Goal: Check status: Check status

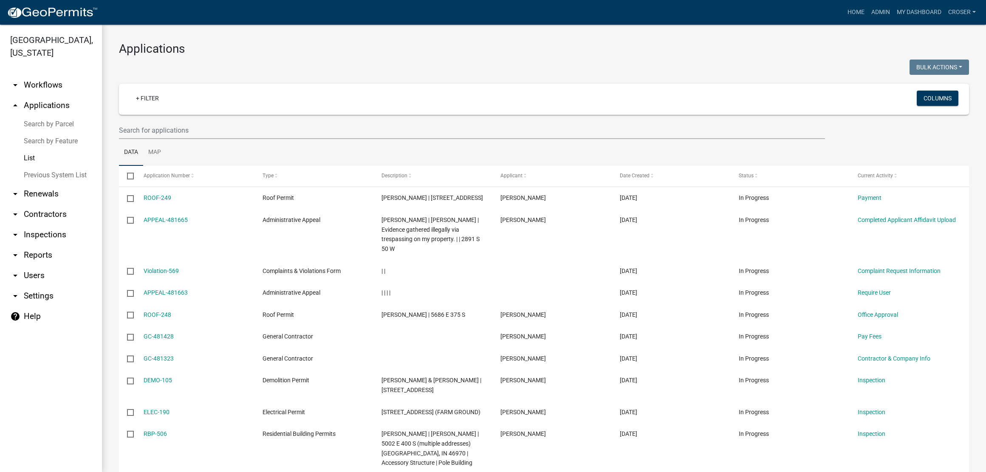
select select "3: 100"
click at [45, 224] on link "arrow_drop_down Contractors" at bounding box center [51, 214] width 102 height 20
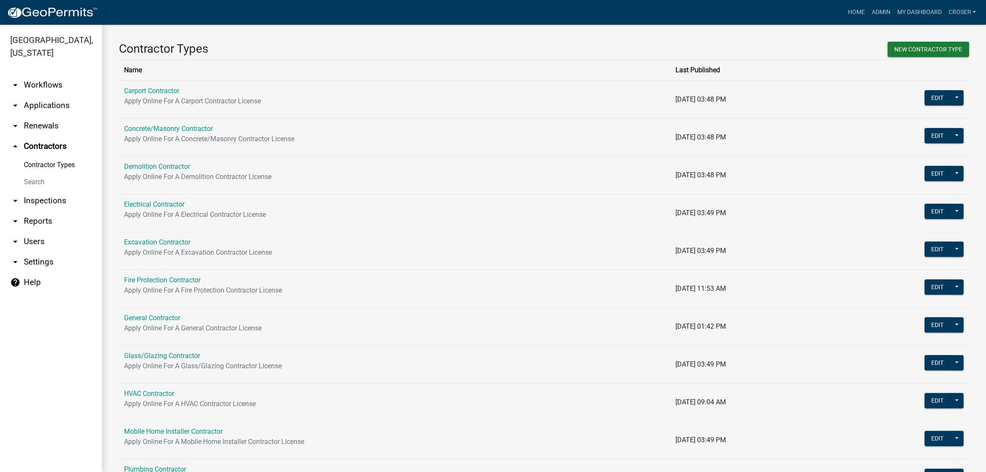
click at [49, 190] on link "Search" at bounding box center [51, 181] width 102 height 17
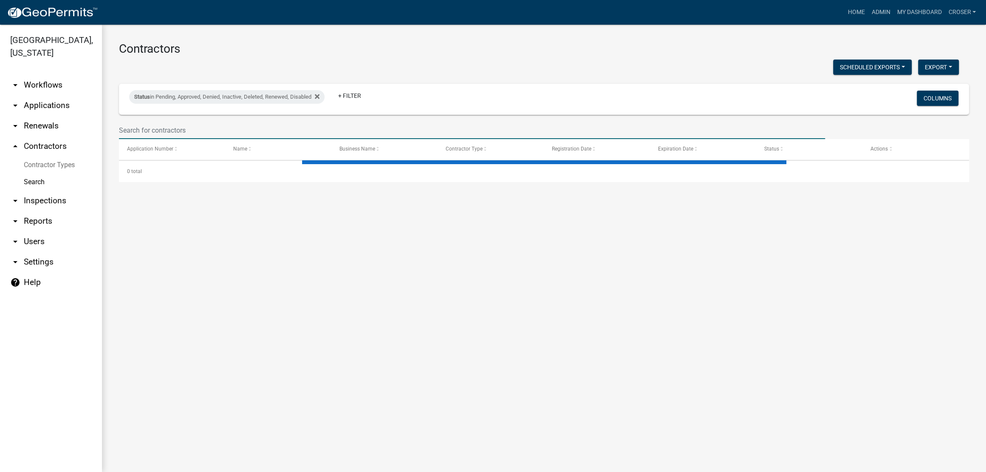
select select "3: 100"
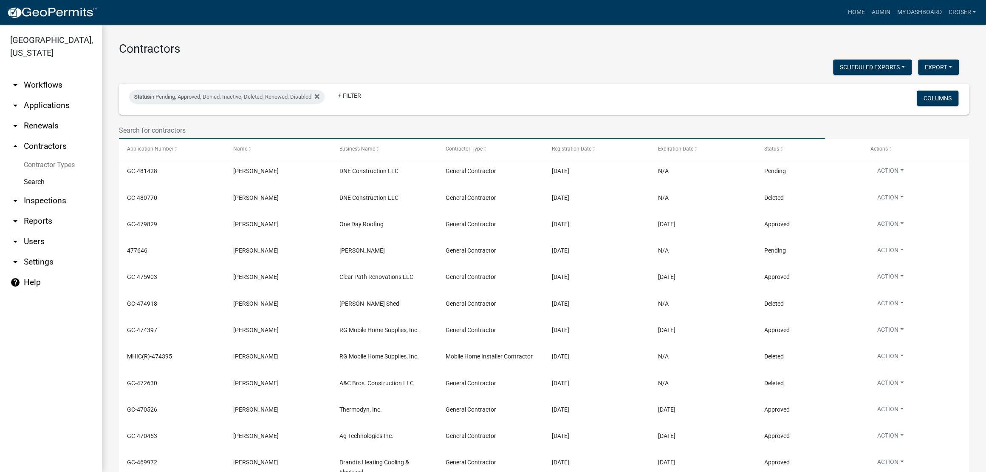
click at [237, 139] on input "text" at bounding box center [472, 130] width 706 height 17
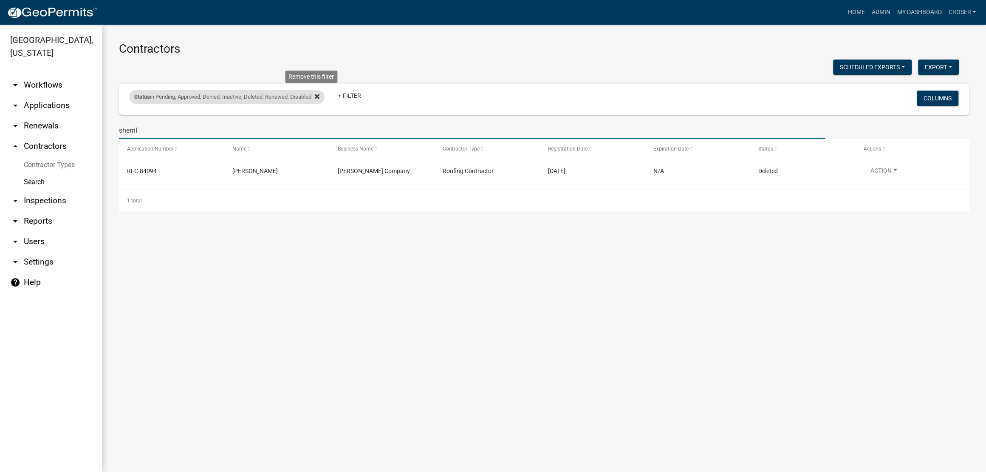
type input "sherrif"
click at [320, 99] on icon at bounding box center [317, 96] width 5 height 5
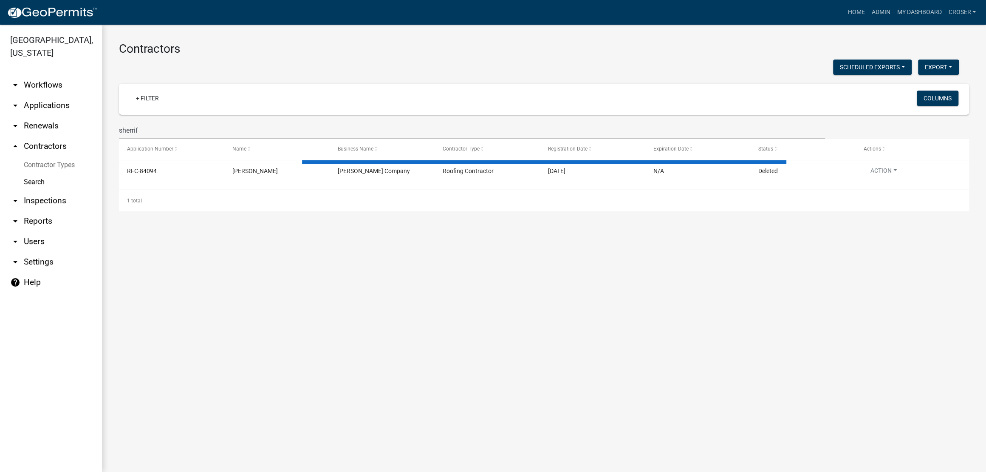
click at [372, 68] on div "Scheduled Exports + Create New Export Excel Format (.xlsx) CSV Format (.csv)" at bounding box center [539, 67] width 853 height 17
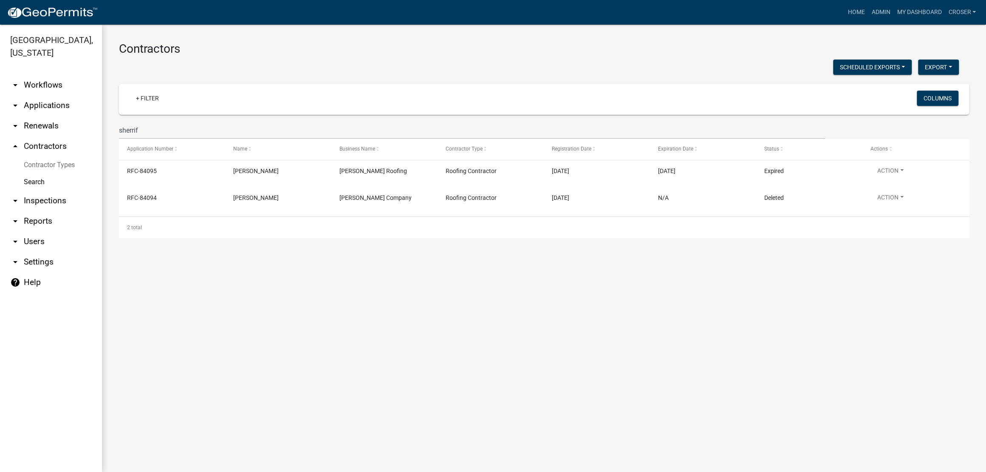
click at [372, 68] on div "Scheduled Exports + Create New Export Excel Format (.xlsx) CSV Format (.csv)" at bounding box center [539, 67] width 853 height 17
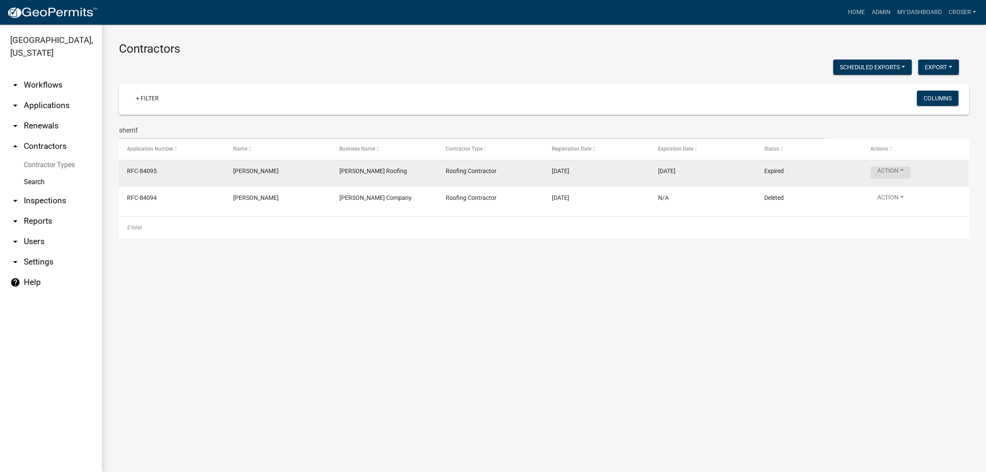
click at [911, 178] on button "Action" at bounding box center [891, 172] width 40 height 12
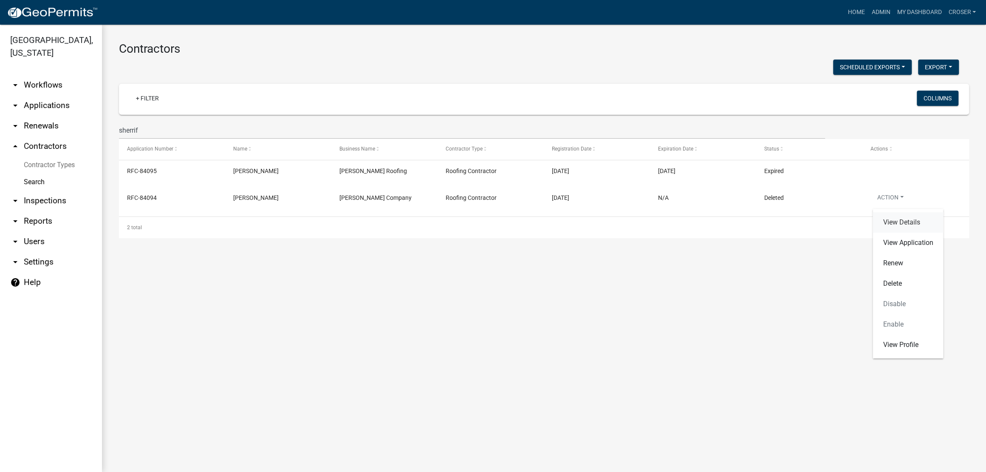
click at [917, 232] on link "View Details" at bounding box center [908, 222] width 71 height 20
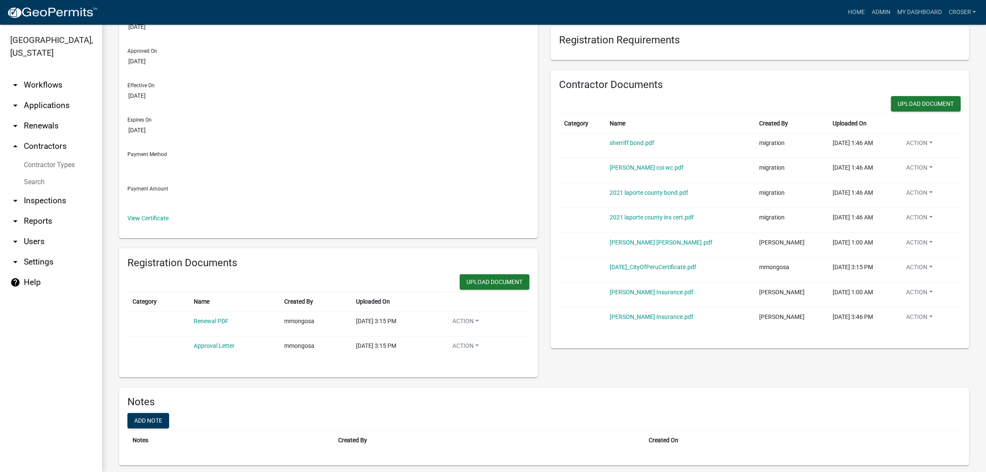
scroll to position [215, 0]
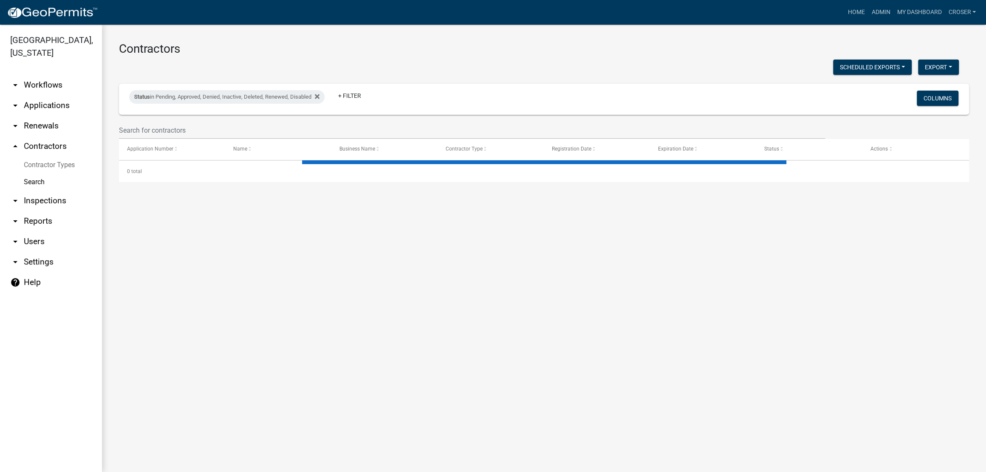
select select "3: 100"
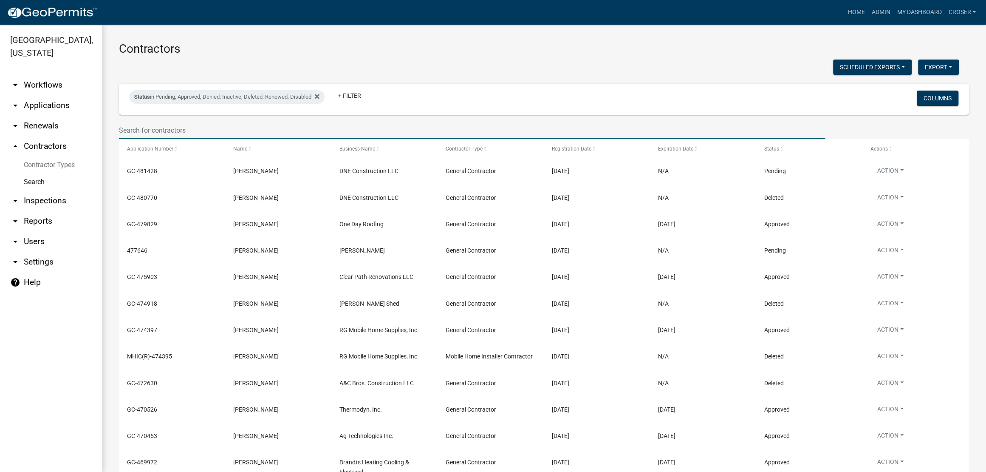
click at [256, 139] on input "text" at bounding box center [472, 130] width 706 height 17
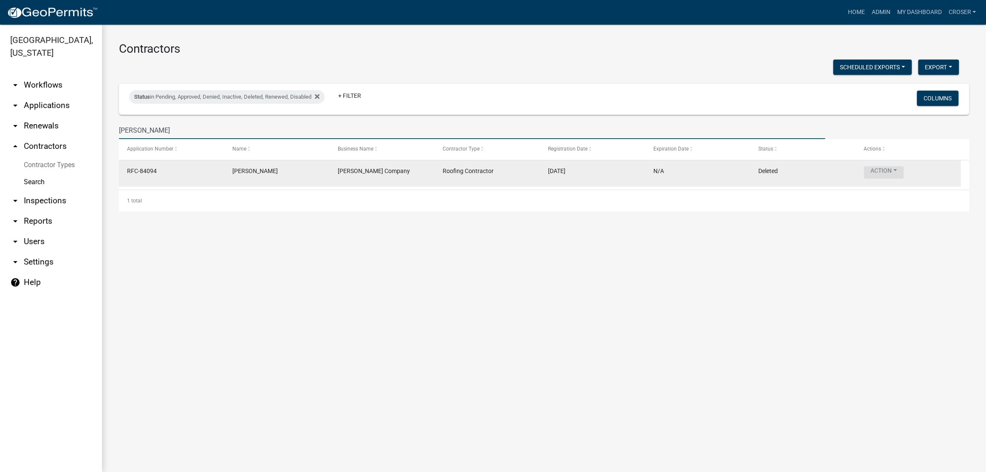
type input "[PERSON_NAME]"
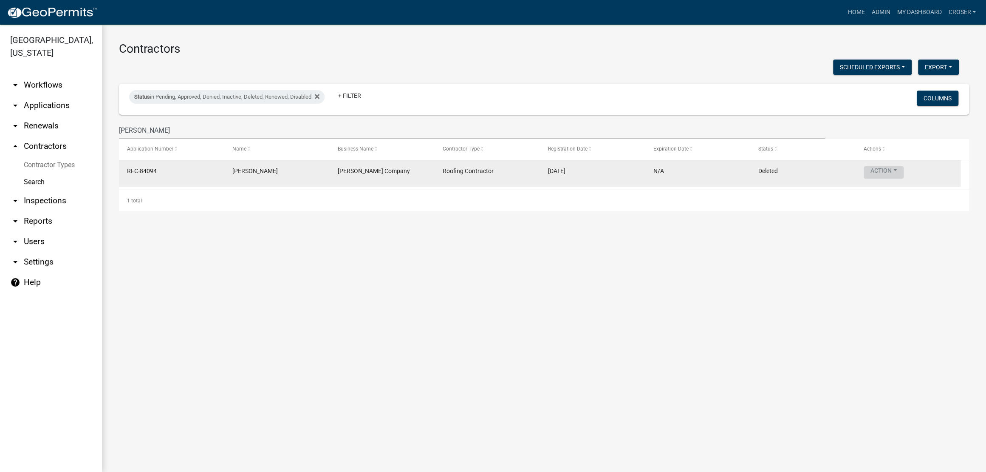
click at [904, 178] on button "Action" at bounding box center [884, 172] width 40 height 12
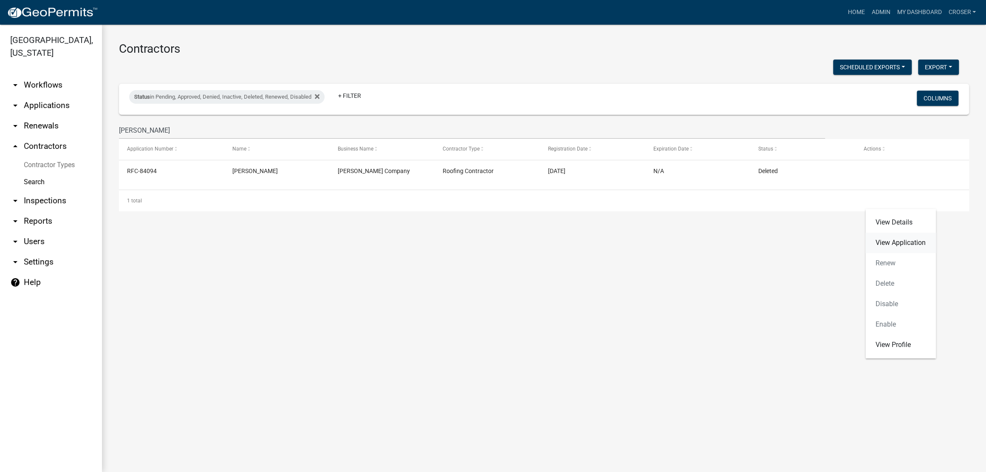
click at [912, 245] on link "View Application" at bounding box center [901, 242] width 71 height 20
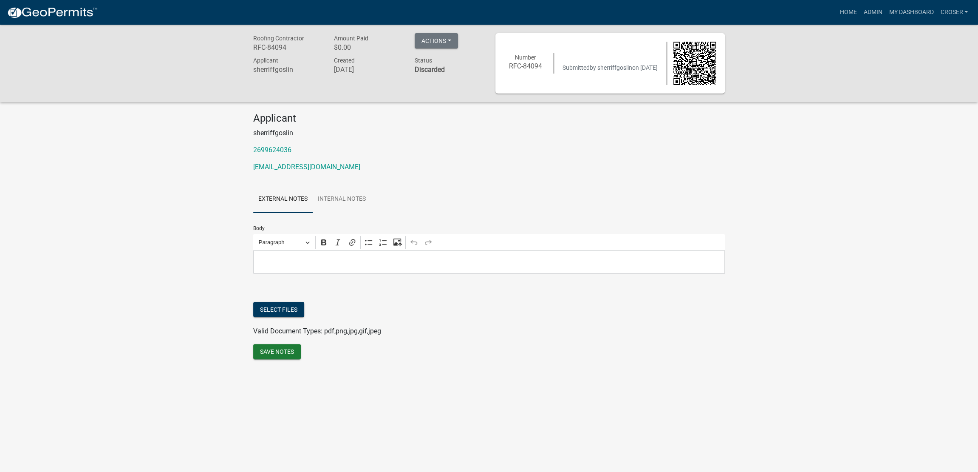
click at [644, 155] on p "2699624036" at bounding box center [489, 150] width 472 height 10
click at [645, 172] on div "Applicant sherriffgoslin 2699624036 [EMAIL_ADDRESS][DOMAIN_NAME]" at bounding box center [489, 145] width 484 height 67
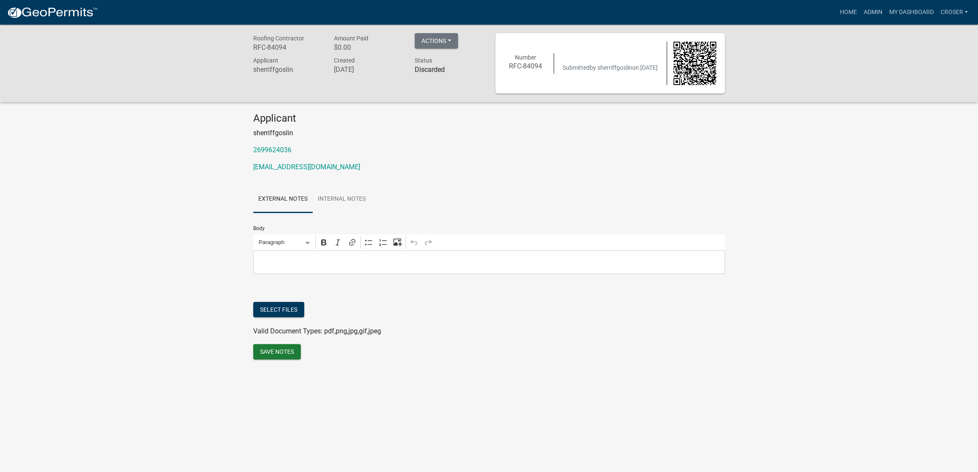
click at [645, 172] on div "Applicant sherriffgoslin 2699624036 [EMAIL_ADDRESS][DOMAIN_NAME]" at bounding box center [489, 145] width 484 height 67
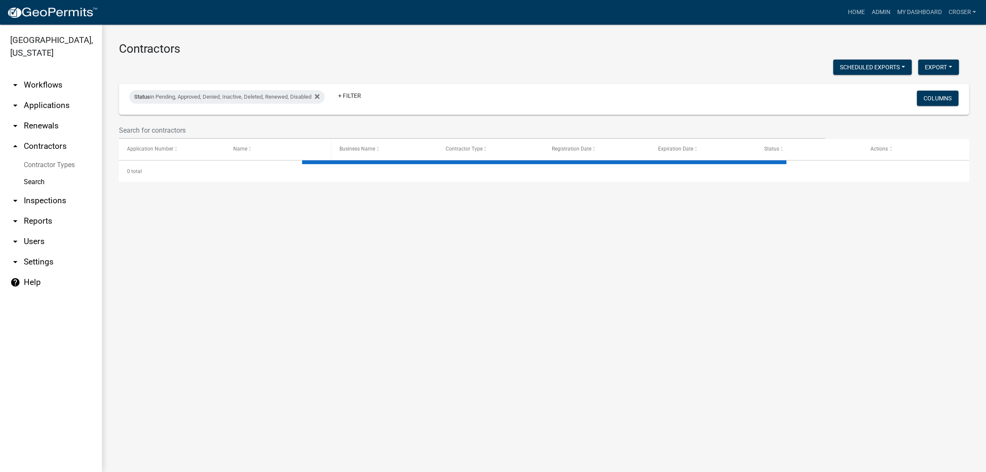
select select "3: 100"
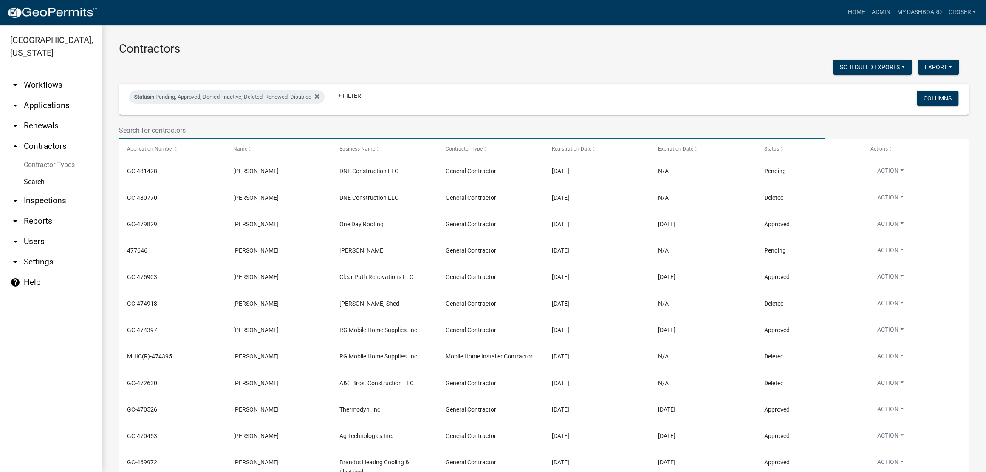
click at [323, 139] on input "text" at bounding box center [472, 130] width 706 height 17
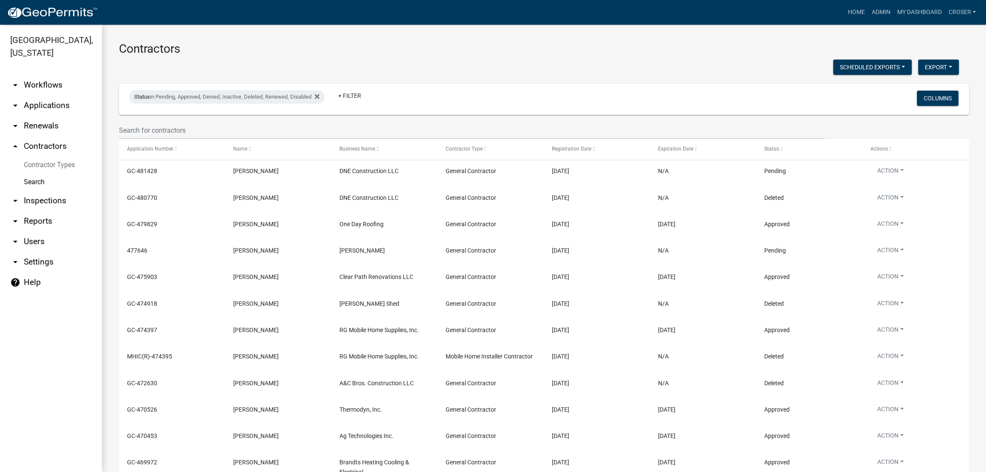
click at [523, 51] on h3 "Contractors" at bounding box center [544, 49] width 850 height 14
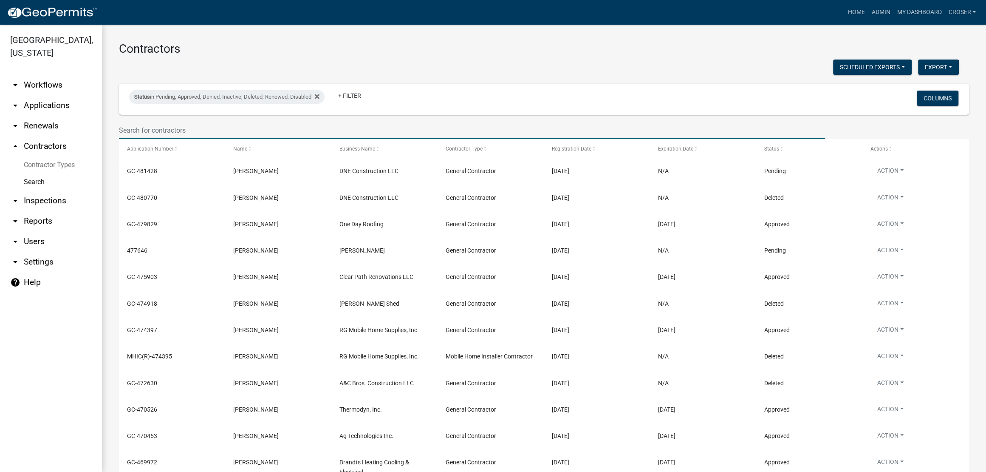
click at [257, 139] on input "text" at bounding box center [472, 130] width 706 height 17
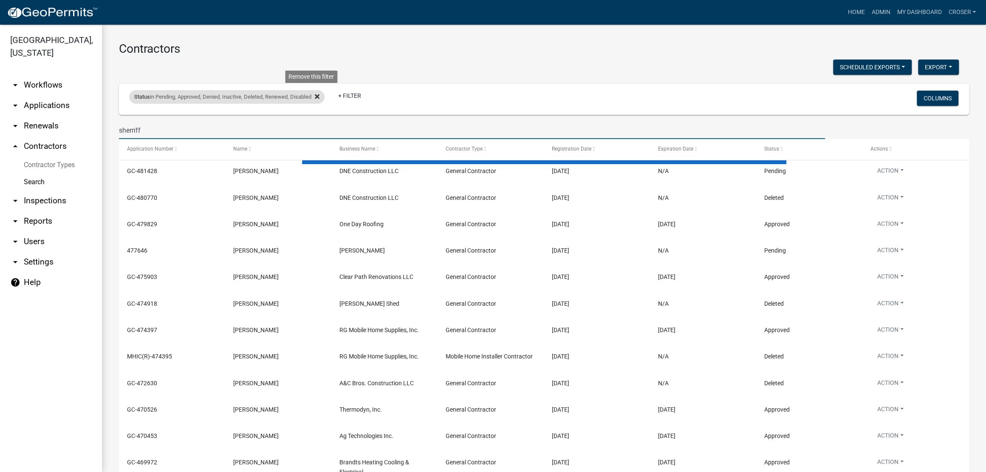
type input "sherriff"
click at [320, 100] on icon at bounding box center [317, 96] width 5 height 7
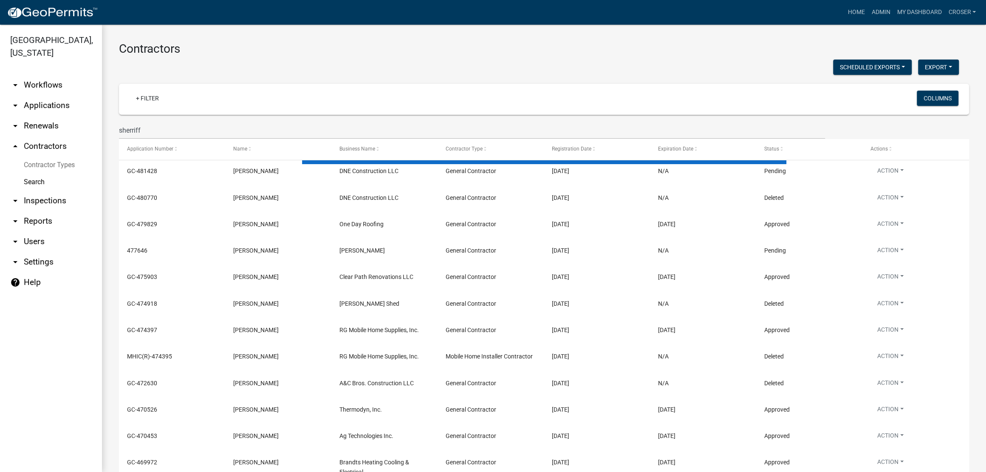
click at [440, 68] on div "Scheduled Exports + Create New Export Excel Format (.xlsx) CSV Format (.csv)" at bounding box center [539, 67] width 853 height 17
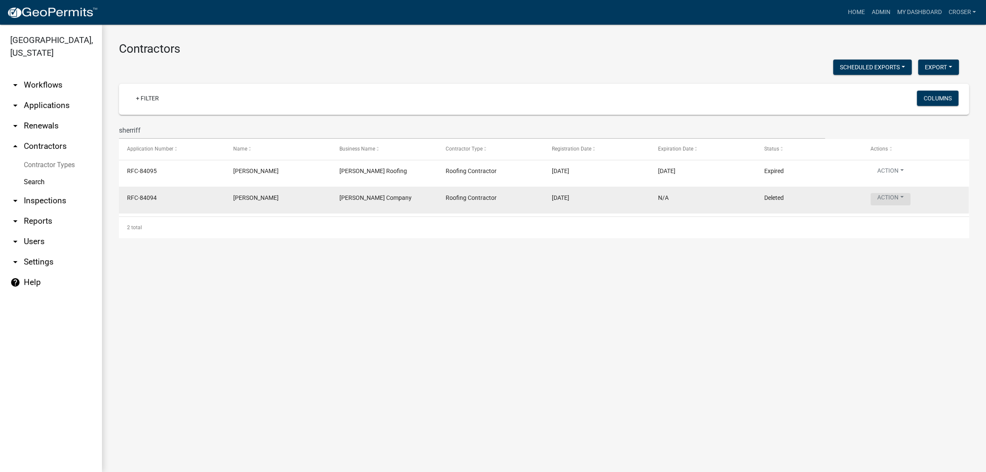
click at [911, 205] on button "Action" at bounding box center [891, 199] width 40 height 12
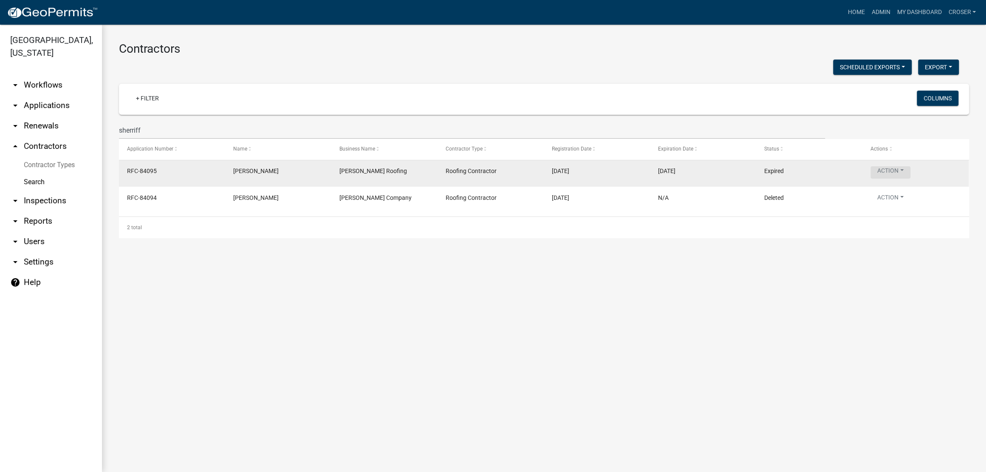
click at [911, 178] on button "Action" at bounding box center [891, 172] width 40 height 12
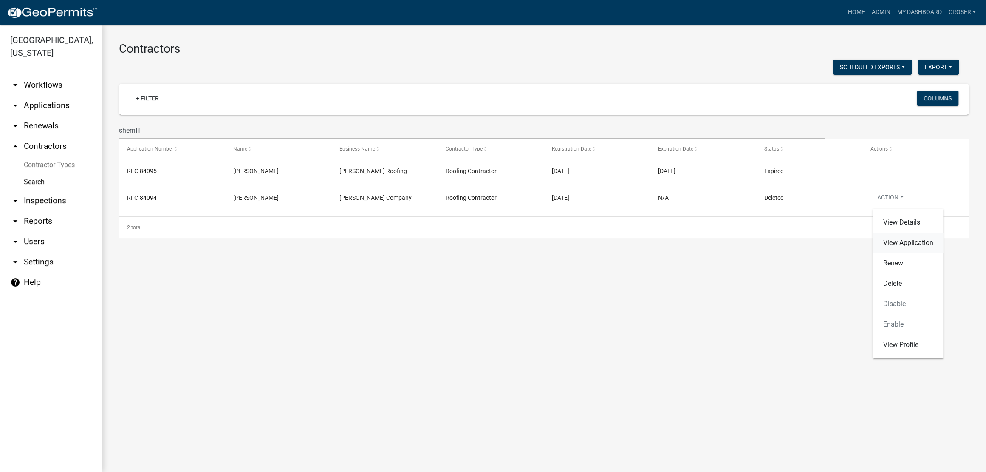
click at [911, 252] on link "View Application" at bounding box center [908, 242] width 71 height 20
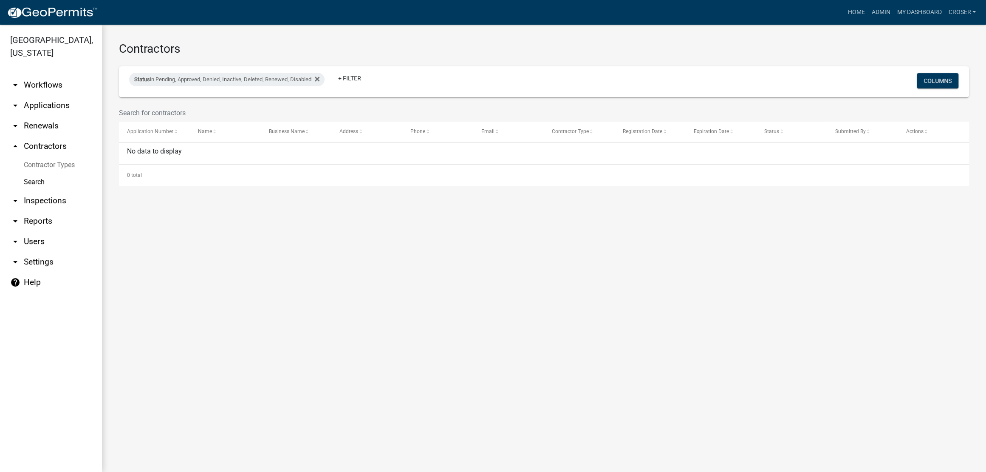
select select "3: 100"
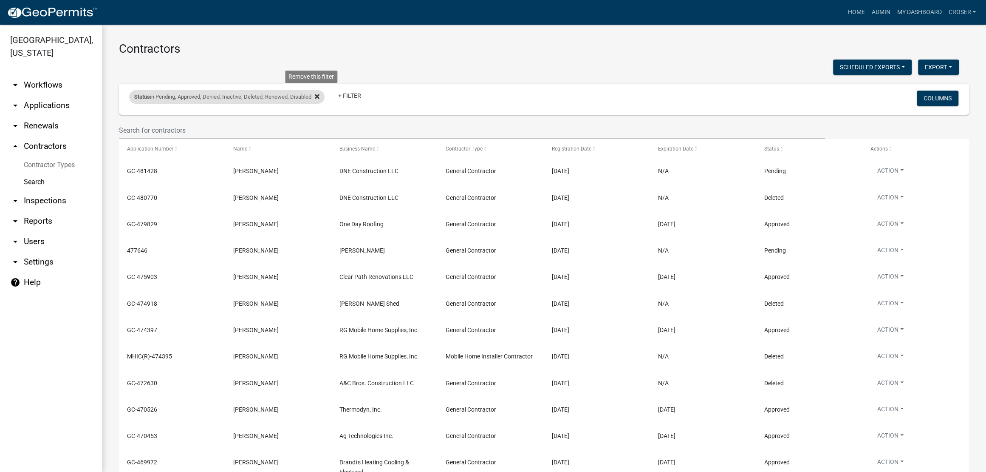
click at [320, 99] on icon at bounding box center [317, 96] width 5 height 5
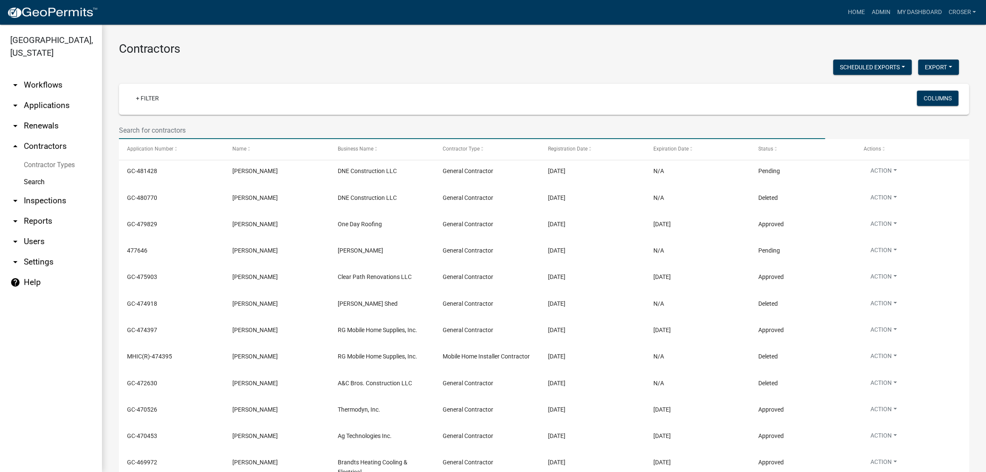
click at [263, 139] on input "text" at bounding box center [472, 130] width 706 height 17
type input "sherriff"
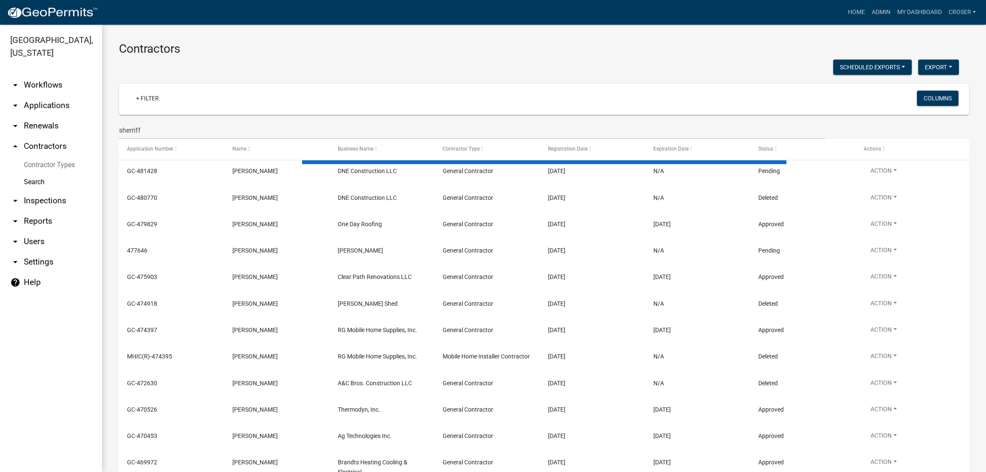
click at [326, 77] on div "Scheduled Exports + Create New Export Excel Format (.xlsx) CSV Format (.csv)" at bounding box center [539, 67] width 853 height 17
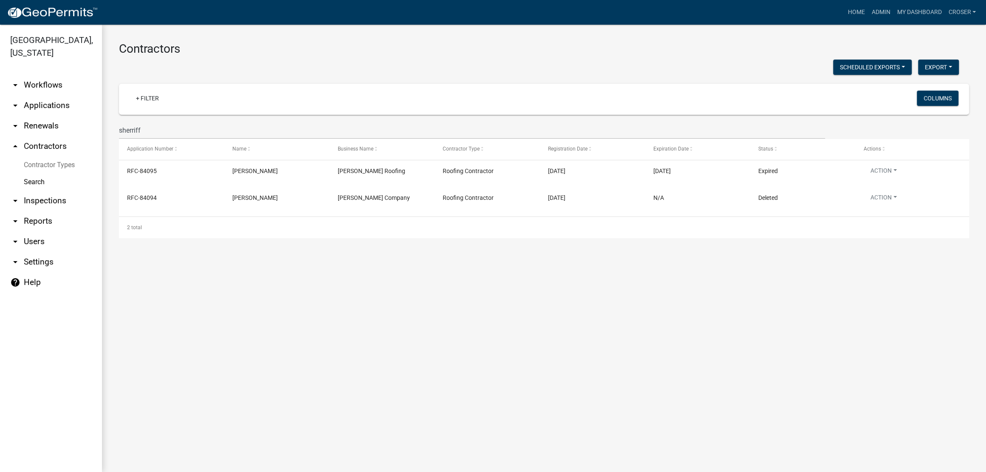
click at [326, 77] on div "Scheduled Exports + Create New Export Excel Format (.xlsx) CSV Format (.csv)" at bounding box center [539, 67] width 853 height 17
click at [576, 42] on h3 "Contractors" at bounding box center [544, 49] width 850 height 14
click at [456, 337] on main "Contractors Scheduled Exports + Create New Export Excel Format (.xlsx) CSV Form…" at bounding box center [544, 248] width 884 height 447
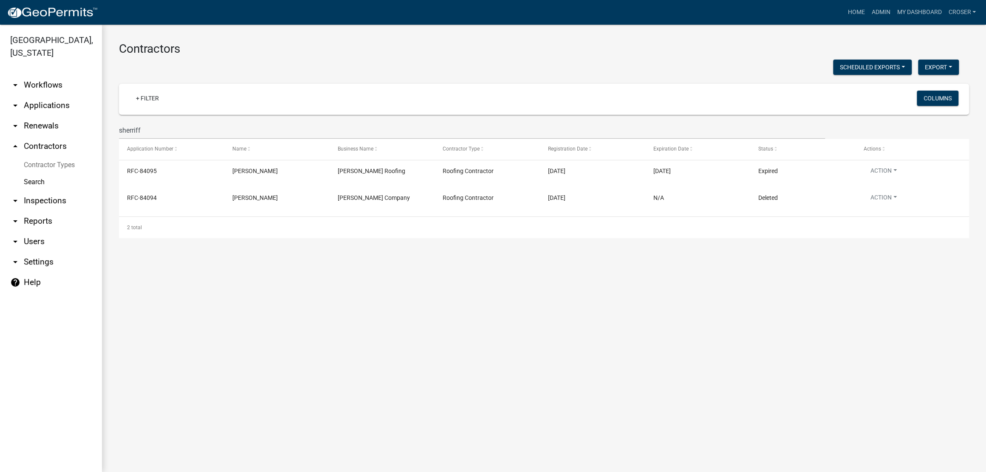
click at [541, 331] on main "Contractors Scheduled Exports + Create New Export Excel Format (.xlsx) CSV Form…" at bounding box center [544, 248] width 884 height 447
click at [386, 69] on div "Scheduled Exports + Create New Export Excel Format (.xlsx) CSV Format (.csv)" at bounding box center [539, 67] width 853 height 17
click at [369, 309] on main "Contractors Scheduled Exports + Create New Export Excel Format (.xlsx) CSV Form…" at bounding box center [544, 248] width 884 height 447
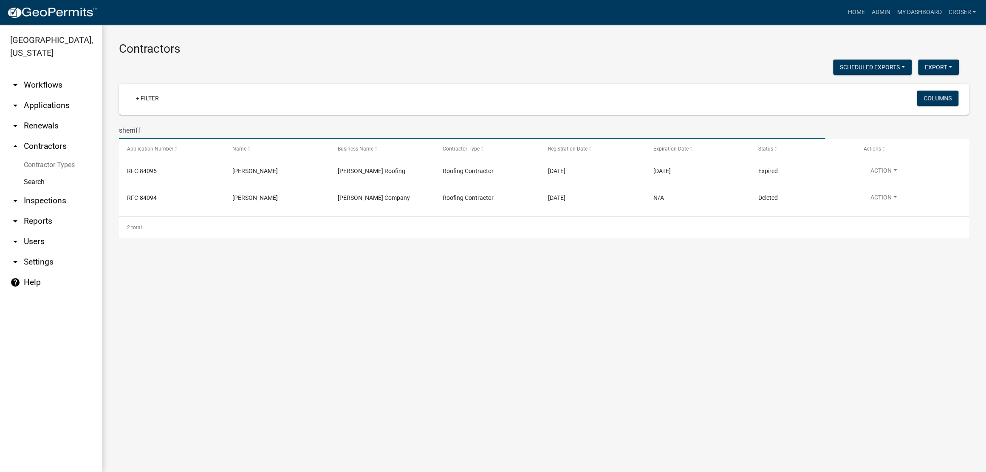
drag, startPoint x: 200, startPoint y: 151, endPoint x: 102, endPoint y: 155, distance: 97.8
click at [139, 139] on input "sherriff" at bounding box center [472, 130] width 706 height 17
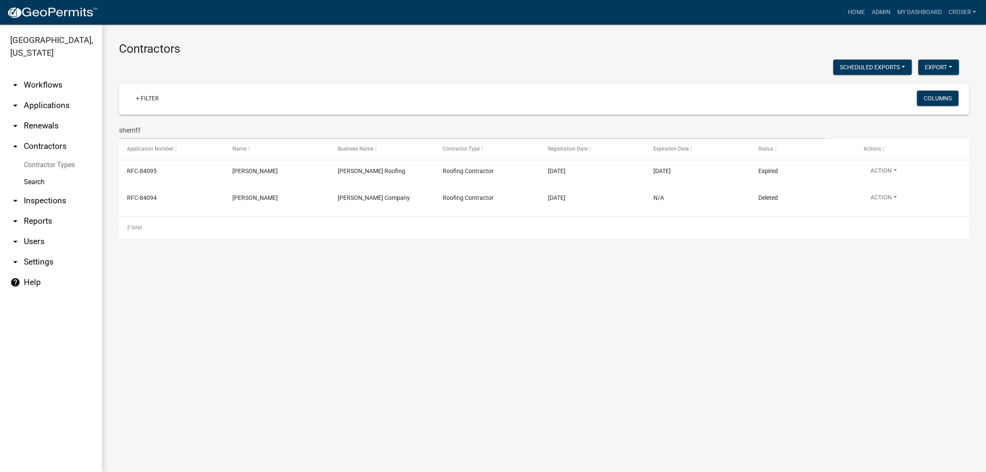
click at [55, 116] on link "arrow_drop_down Applications" at bounding box center [51, 105] width 102 height 20
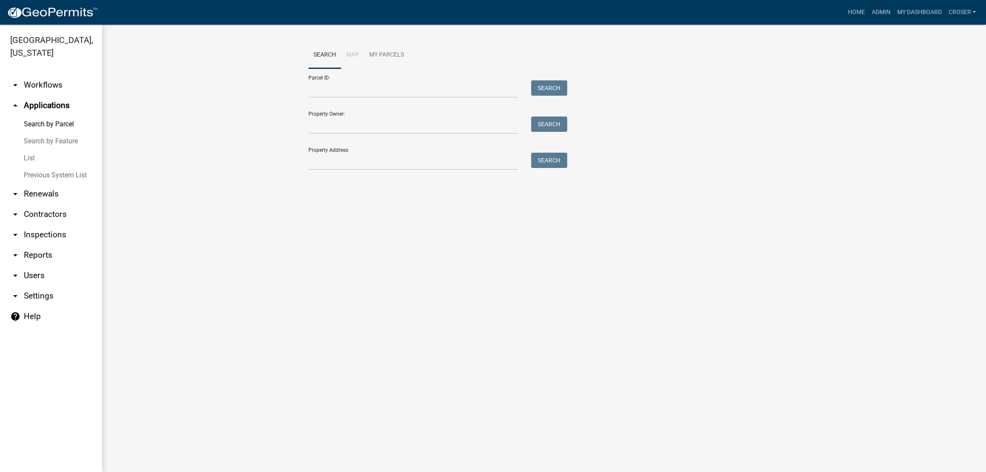
drag, startPoint x: 33, startPoint y: 182, endPoint x: 56, endPoint y: 178, distance: 22.8
click at [33, 167] on link "List" at bounding box center [51, 158] width 102 height 17
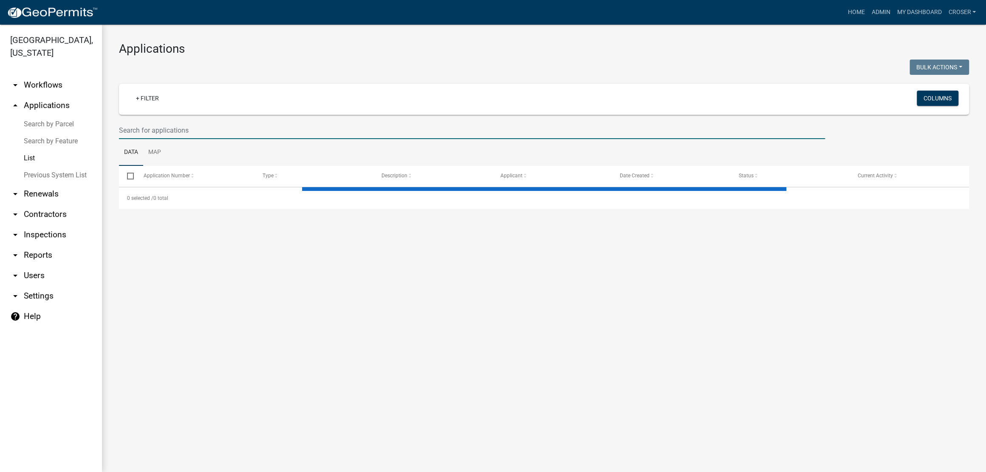
click at [169, 139] on input "text" at bounding box center [472, 130] width 706 height 17
select select "3: 100"
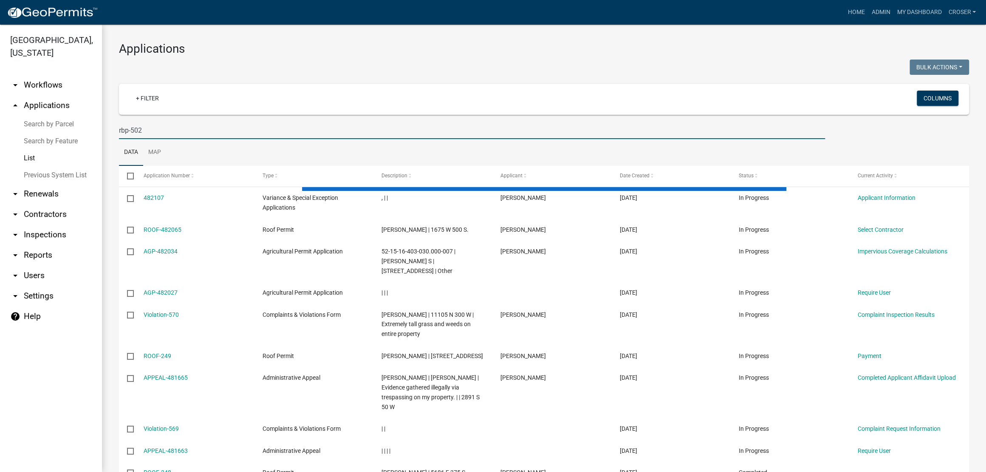
type input "rbp-502"
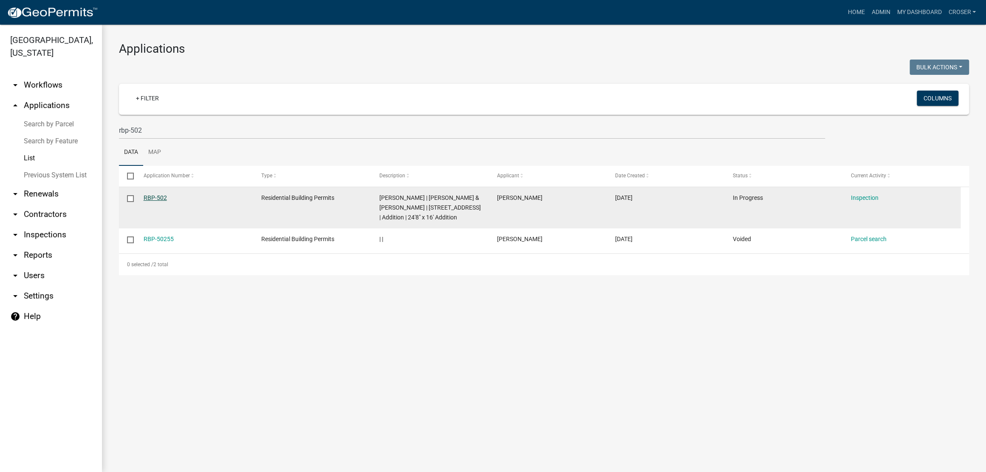
click at [156, 201] on link "RBP-502" at bounding box center [155, 197] width 23 height 7
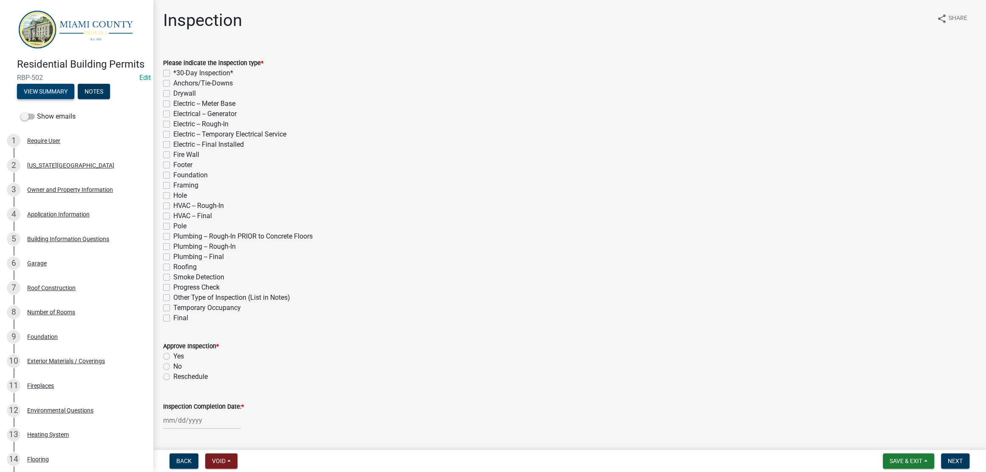
click at [64, 99] on button "View Summary" at bounding box center [45, 91] width 57 height 15
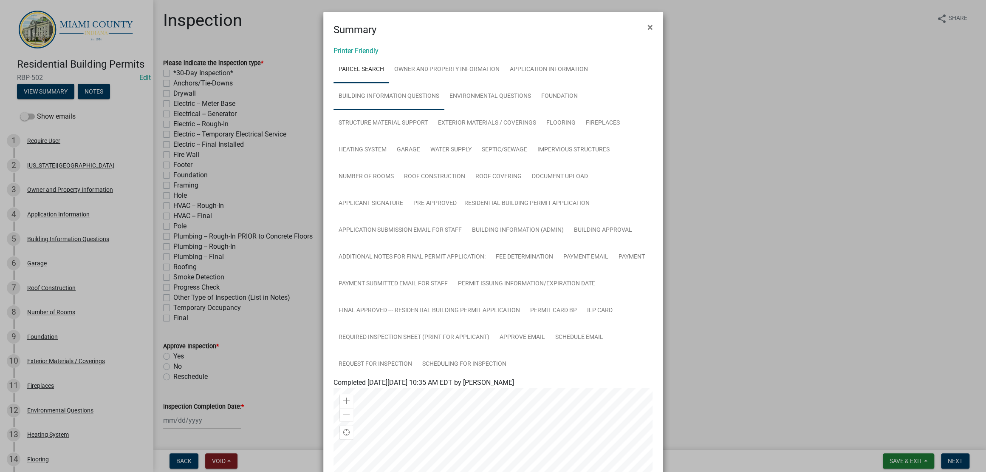
click at [445, 102] on link "Building Information Questions" at bounding box center [389, 96] width 111 height 27
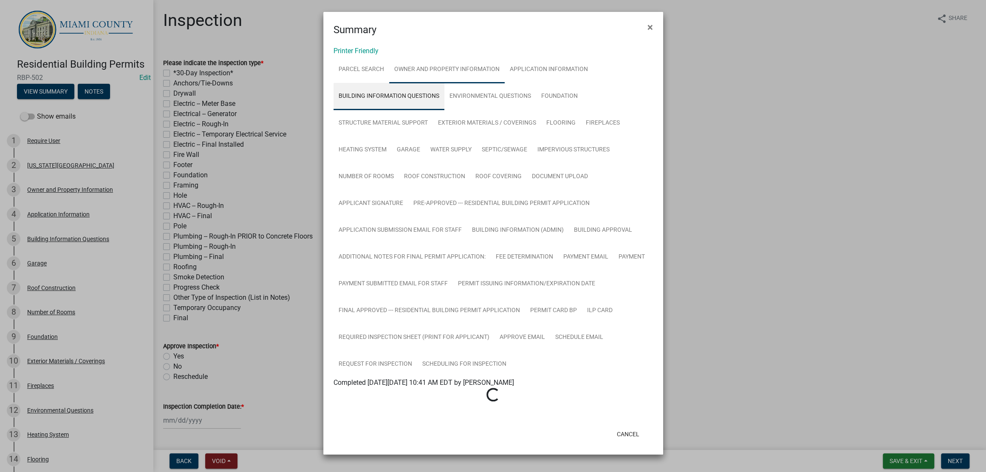
click at [490, 80] on link "Owner and Property Information" at bounding box center [447, 69] width 116 height 27
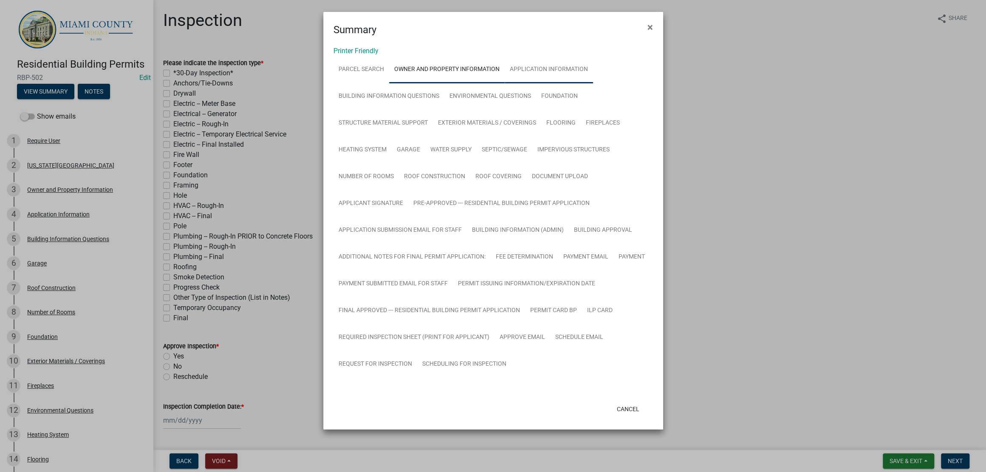
click at [505, 83] on link "Application Information" at bounding box center [549, 69] width 88 height 27
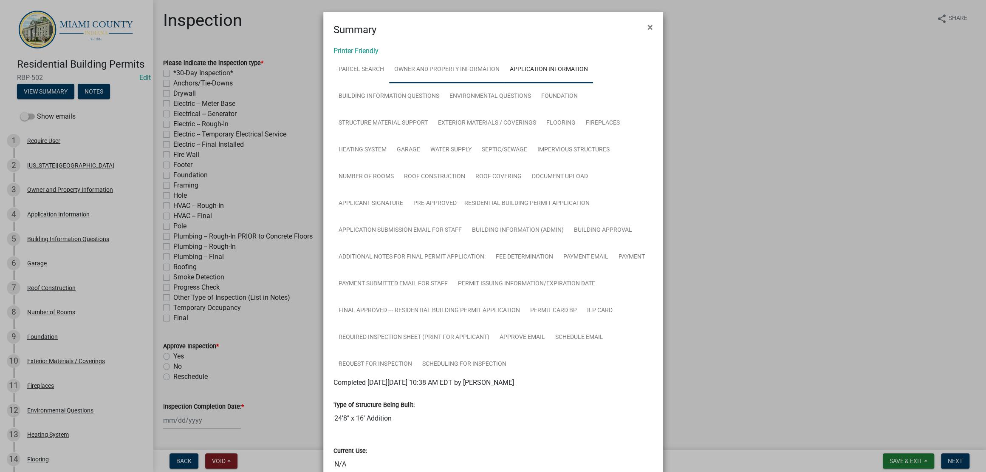
click at [465, 82] on link "Owner and Property Information" at bounding box center [447, 69] width 116 height 27
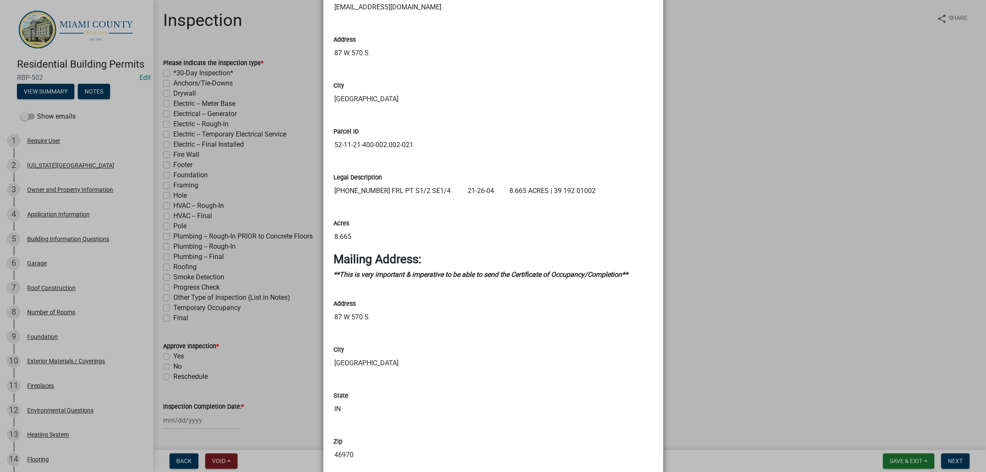
scroll to position [796, 0]
drag, startPoint x: 406, startPoint y: 338, endPoint x: 314, endPoint y: 331, distance: 92.0
click at [314, 331] on ngb-modal-window "Summary × Printer Friendly Parcel search Owner and Property Information Applica…" at bounding box center [493, 236] width 986 height 472
click at [767, 160] on ngb-modal-window "Summary × Printer Friendly Parcel search Owner and Property Information Applica…" at bounding box center [493, 236] width 986 height 472
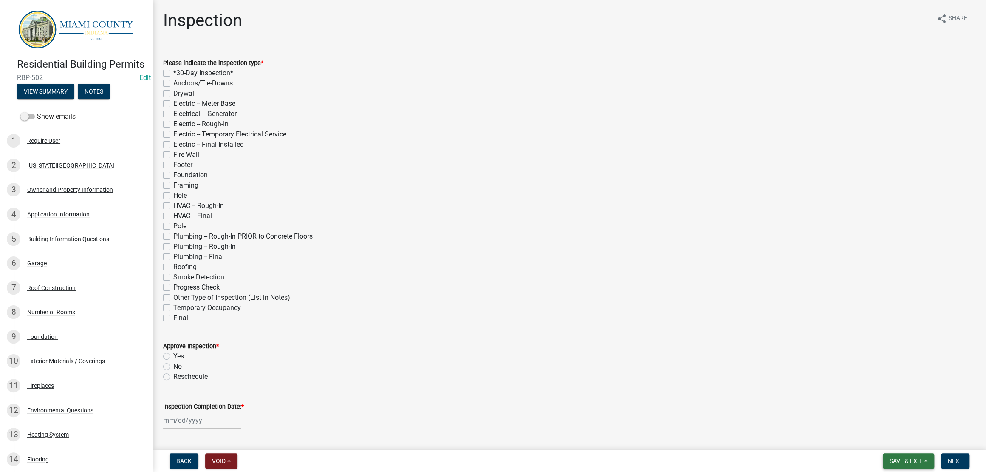
click at [890, 461] on span "Save & Exit" at bounding box center [906, 460] width 33 height 7
click at [884, 437] on button "Save & Exit" at bounding box center [901, 435] width 68 height 20
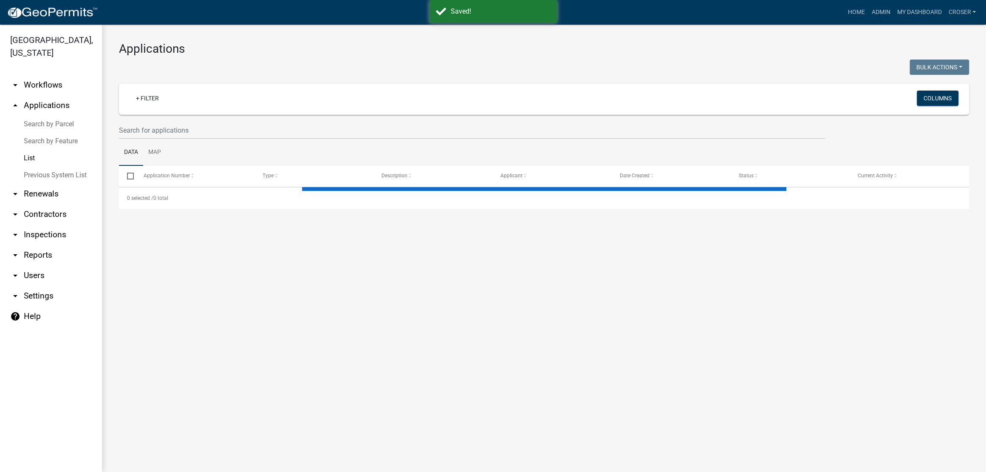
select select "3: 100"
